Goal: Task Accomplishment & Management: Manage account settings

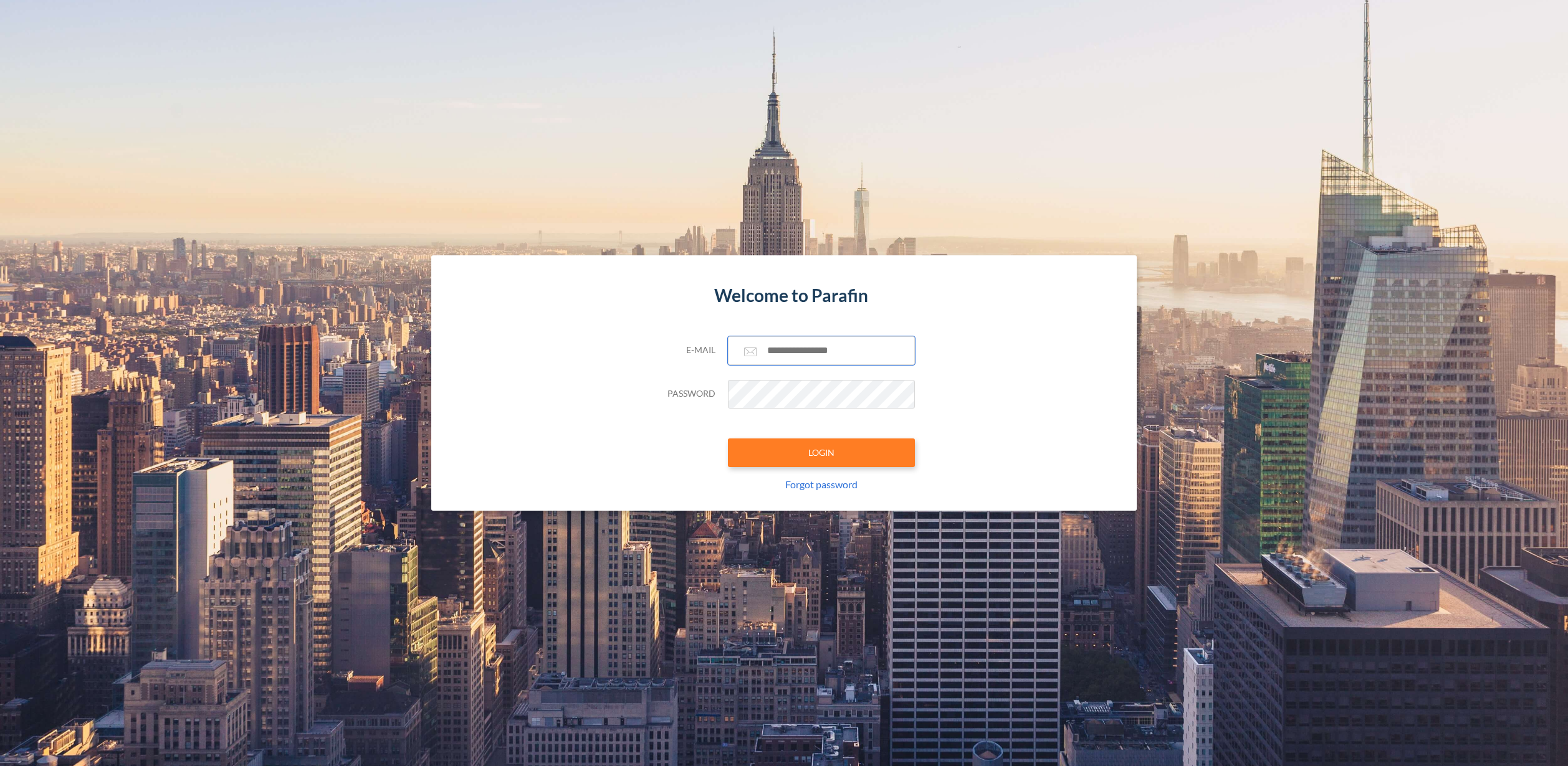
click at [831, 345] on input "text" at bounding box center [821, 351] width 187 height 29
paste input "**********"
type input "**********"
click at [802, 450] on button "LOGIN" at bounding box center [821, 453] width 187 height 29
